Goal: Information Seeking & Learning: Learn about a topic

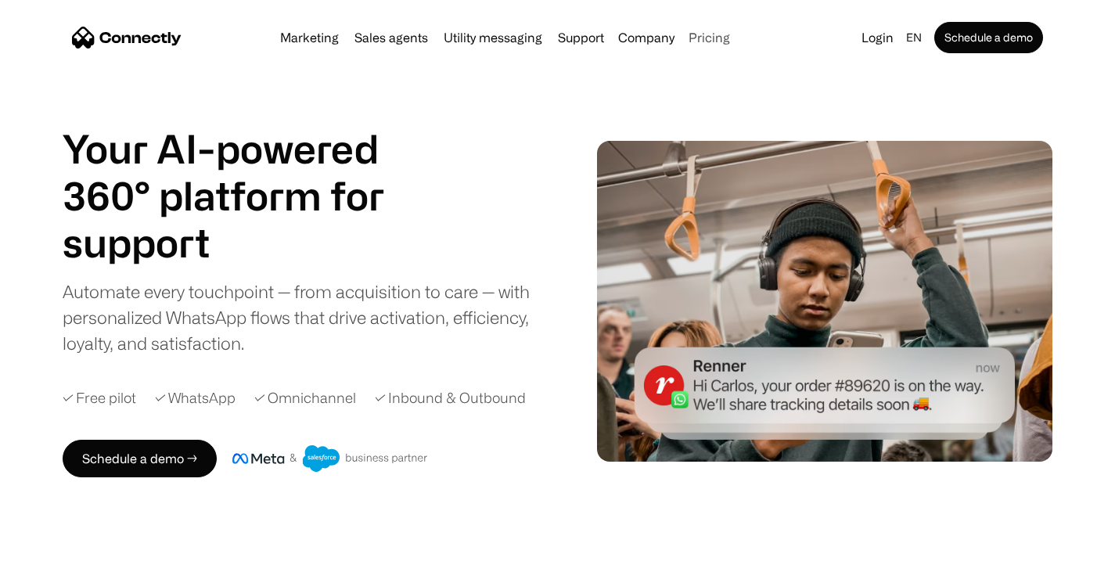
click at [701, 42] on link "Pricing" at bounding box center [710, 37] width 54 height 13
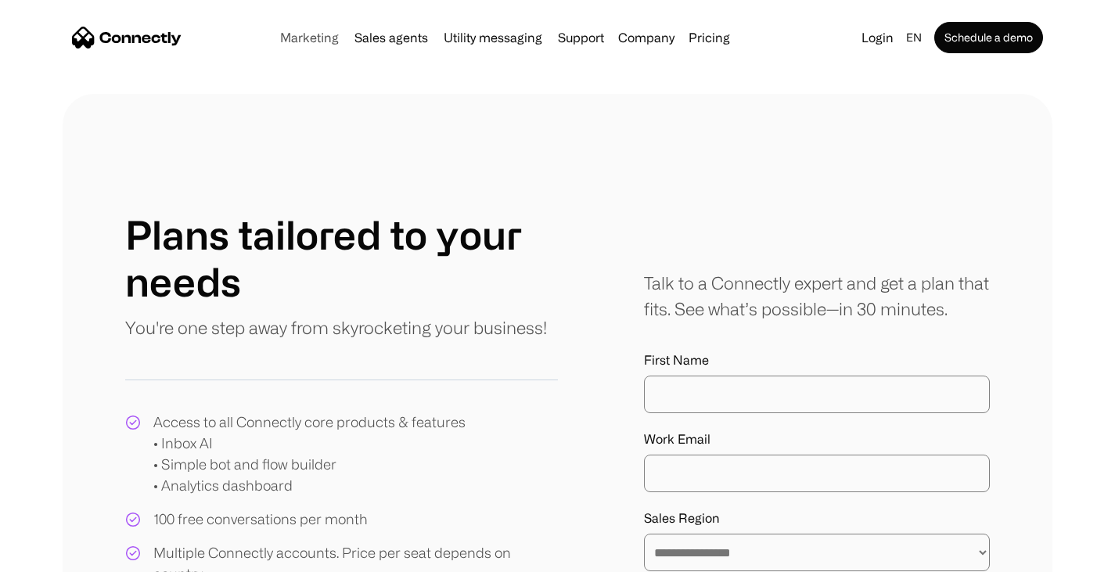
click at [327, 44] on link "Marketing" at bounding box center [309, 37] width 71 height 13
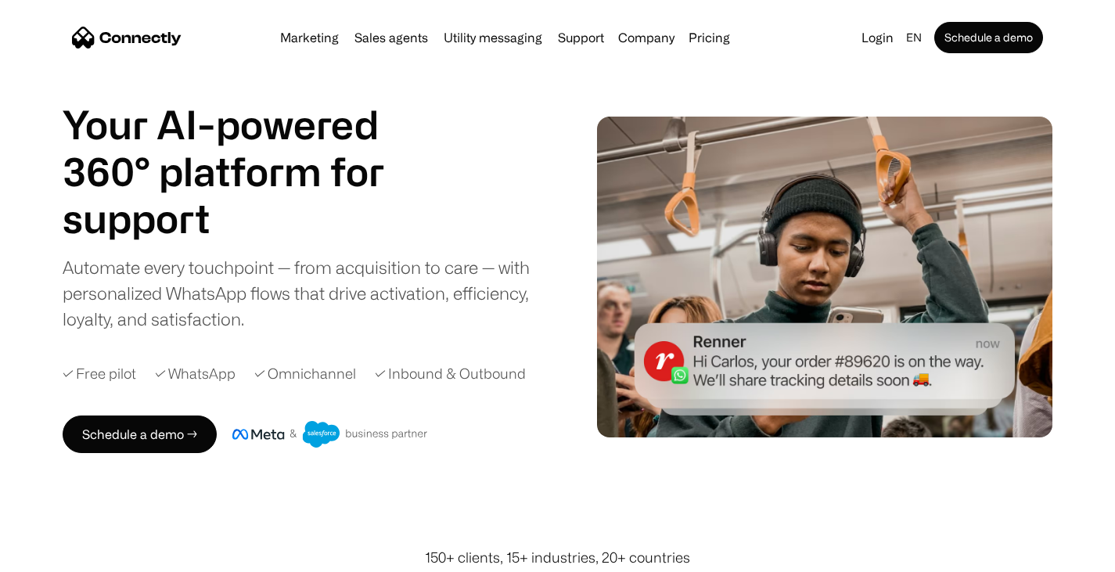
scroll to position [23, 0]
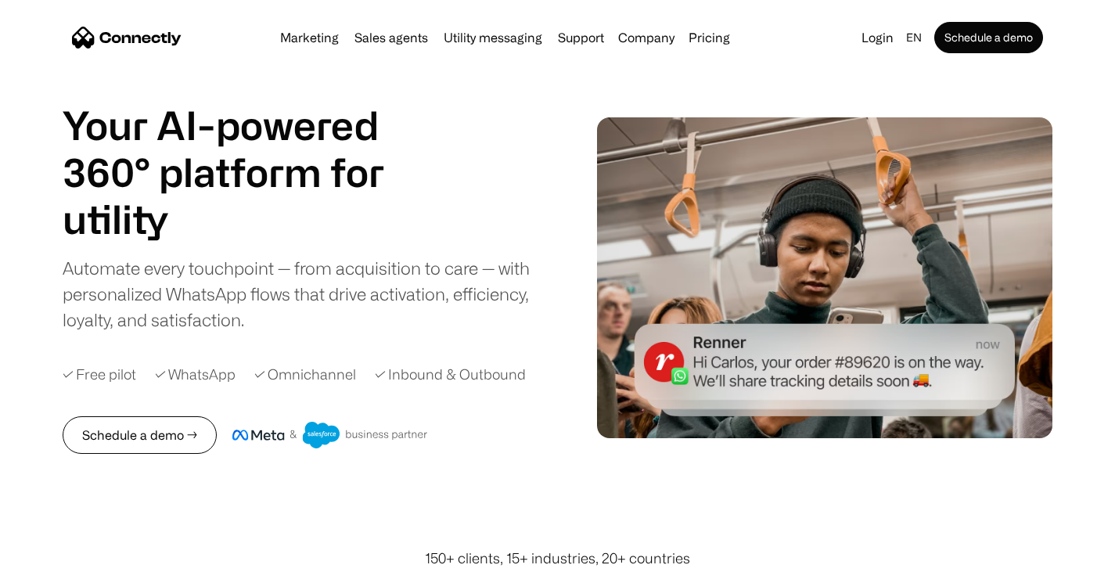
click at [212, 436] on link "Schedule a demo →" at bounding box center [140, 435] width 154 height 38
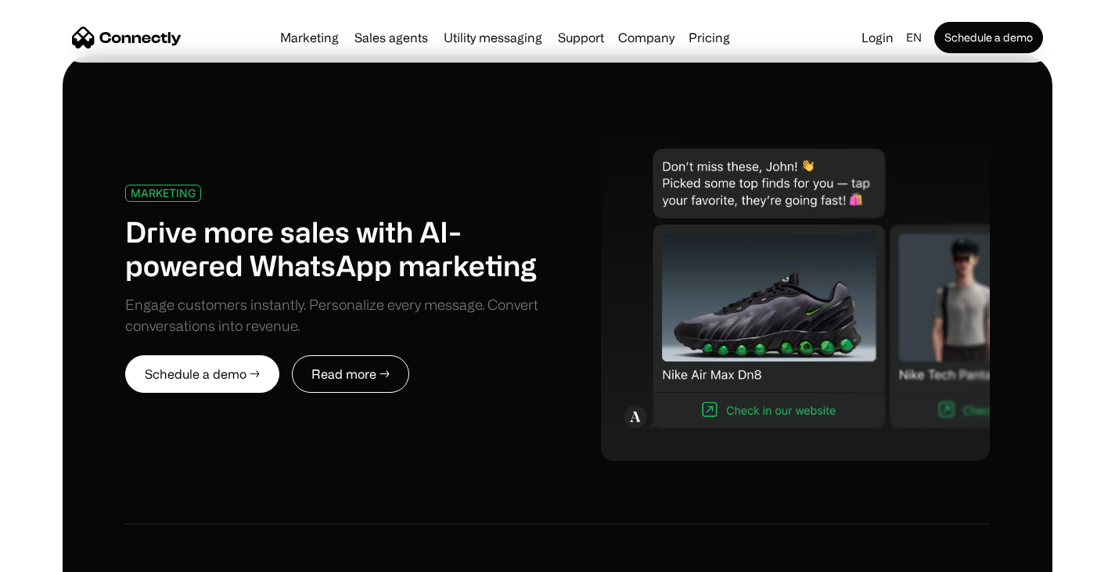
scroll to position [687, 0]
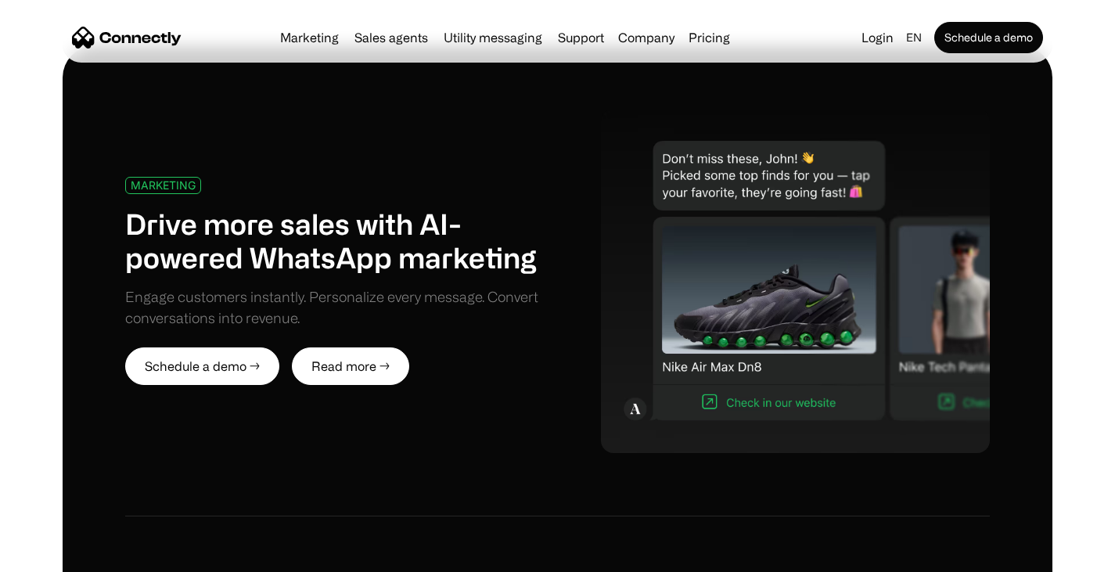
click at [332, 373] on link "Read more →" at bounding box center [350, 367] width 117 height 38
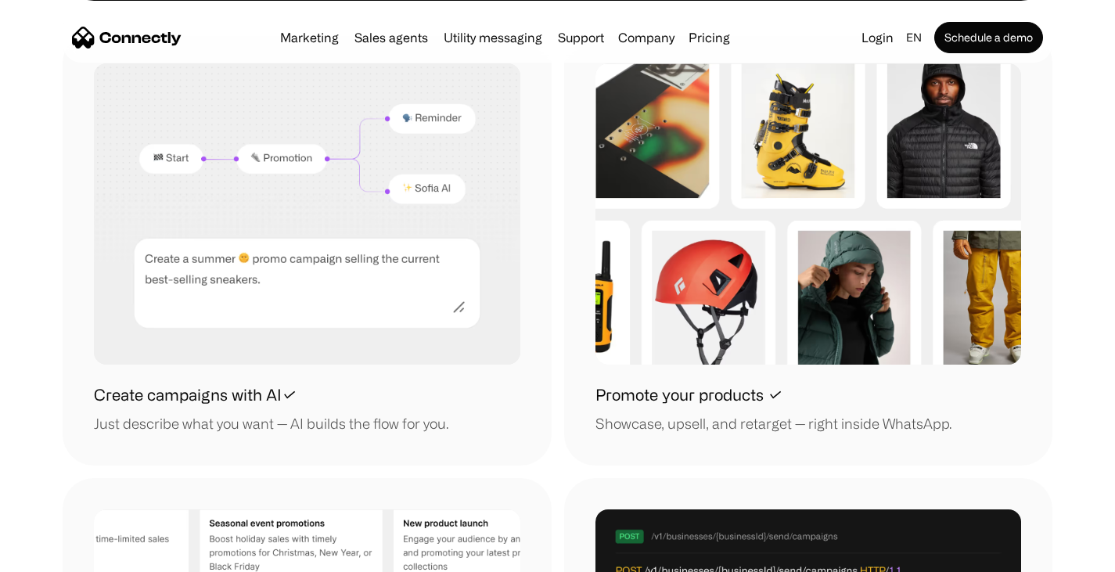
scroll to position [1566, 0]
